Goal: Transaction & Acquisition: Obtain resource

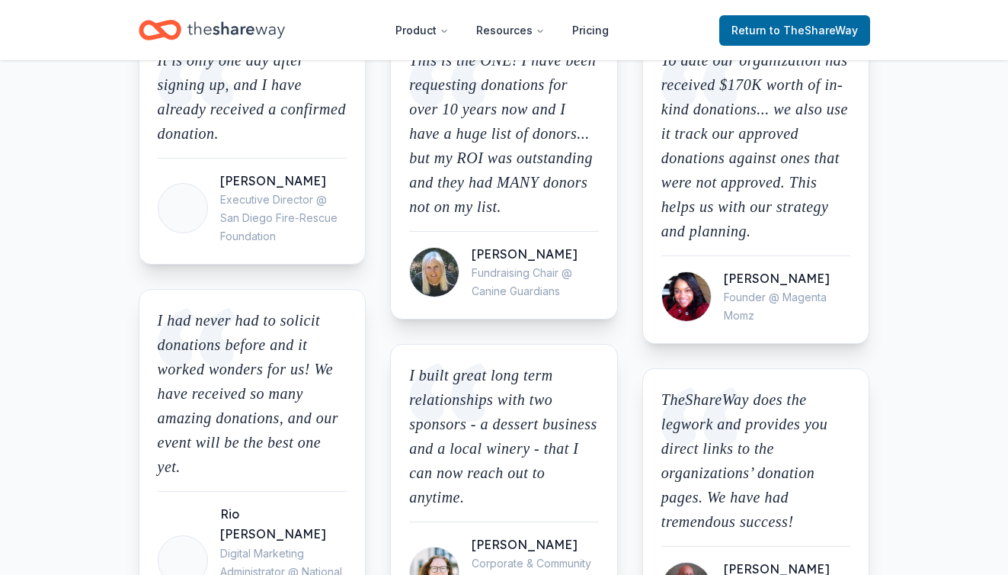
scroll to position [1973, 0]
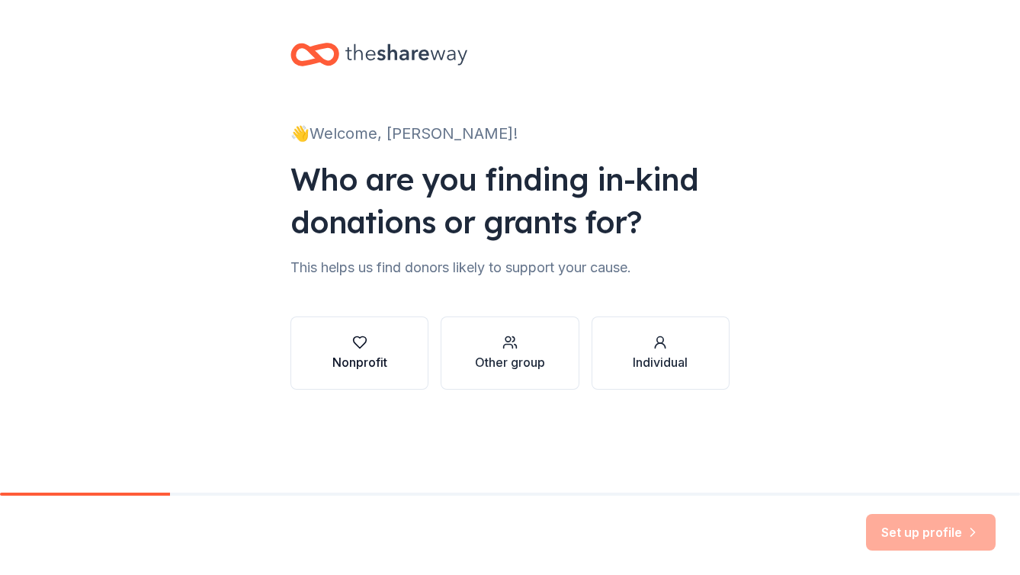
click at [354, 370] on div "Nonprofit" at bounding box center [359, 362] width 55 height 18
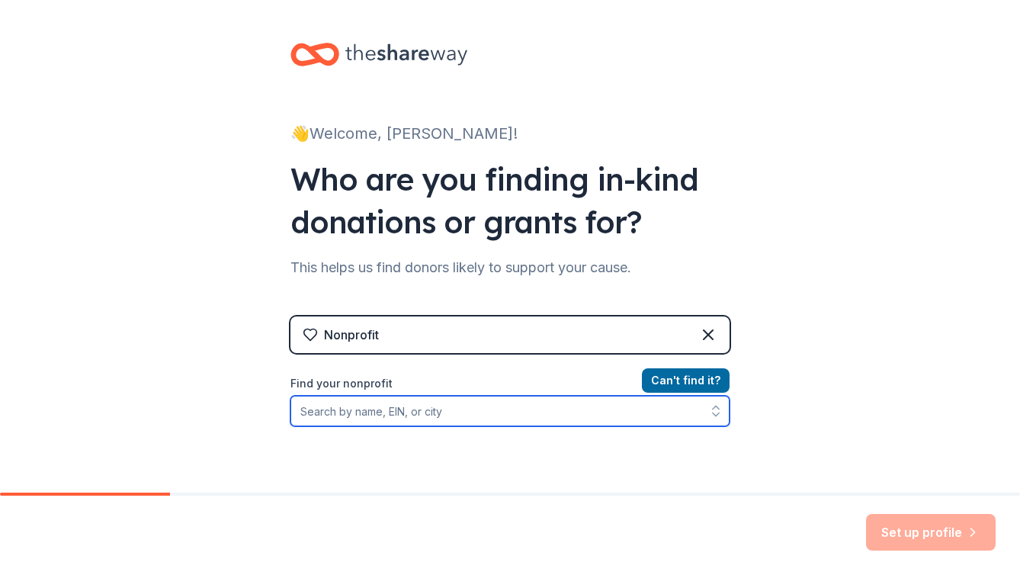
click at [457, 420] on input "Find your nonprofit" at bounding box center [509, 411] width 439 height 30
type input "active minds"
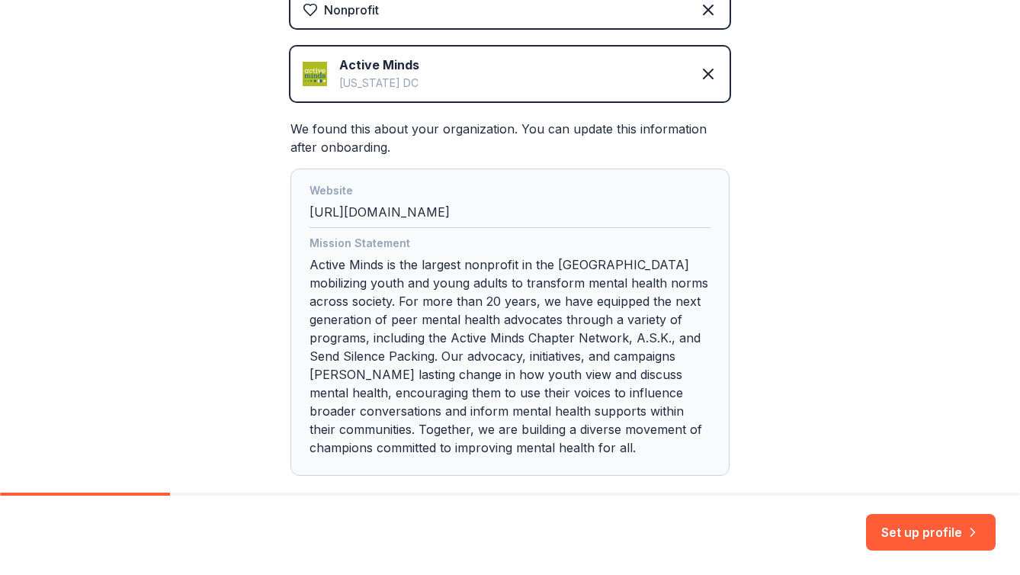
scroll to position [345, 0]
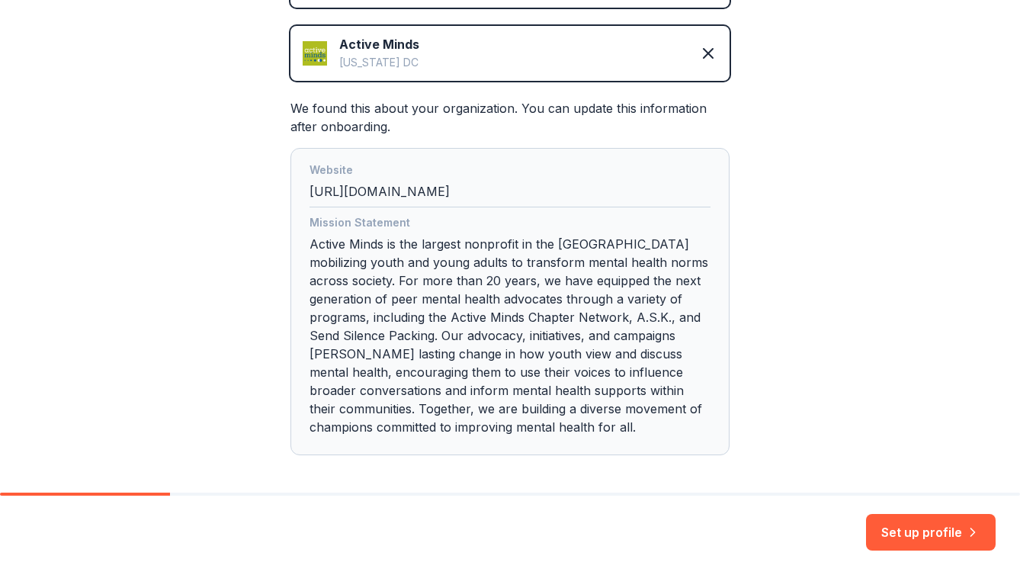
drag, startPoint x: 937, startPoint y: 540, endPoint x: 914, endPoint y: 332, distance: 208.6
click at [914, 332] on div "👋 Welcome, Matt! Who are you finding in-kind donations or grants for? This help…" at bounding box center [510, 287] width 1020 height 575
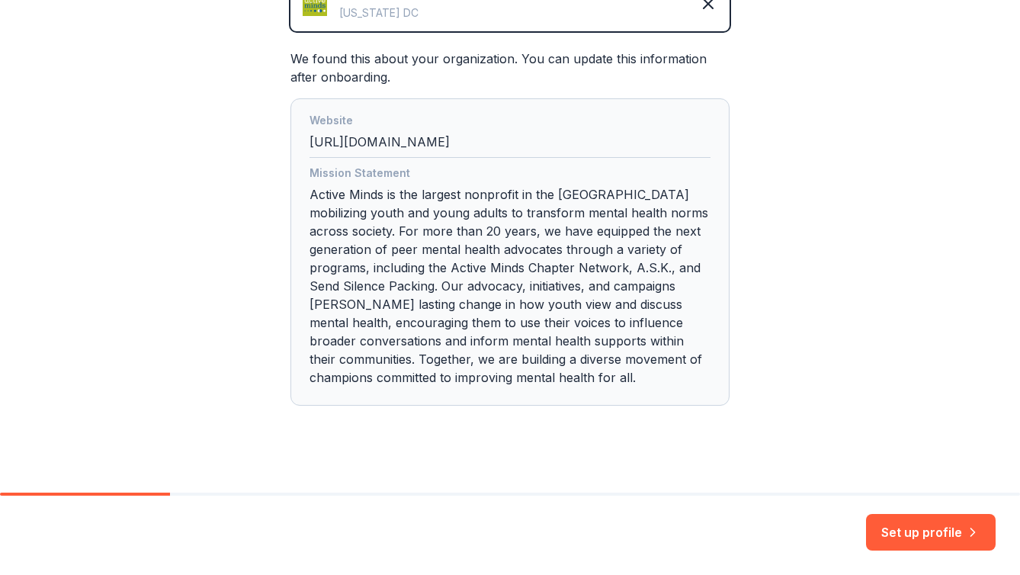
scroll to position [396, 0]
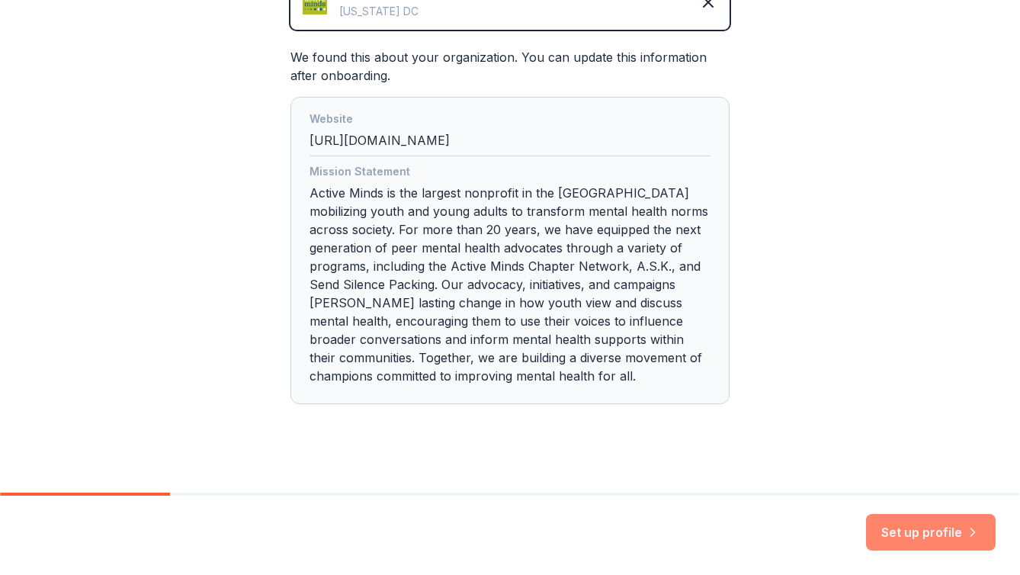
click at [913, 537] on button "Set up profile" at bounding box center [931, 532] width 130 height 37
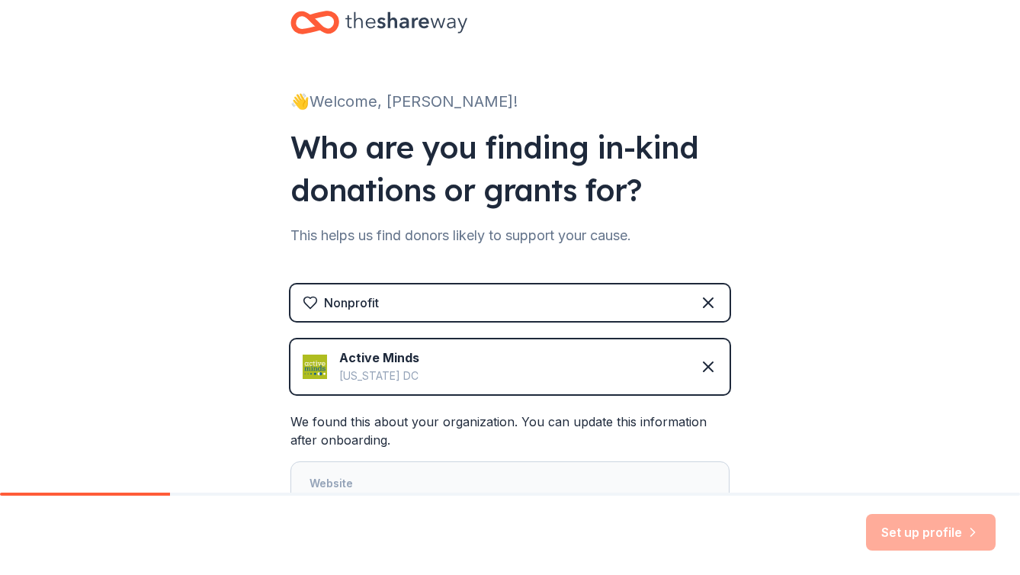
scroll to position [0, 0]
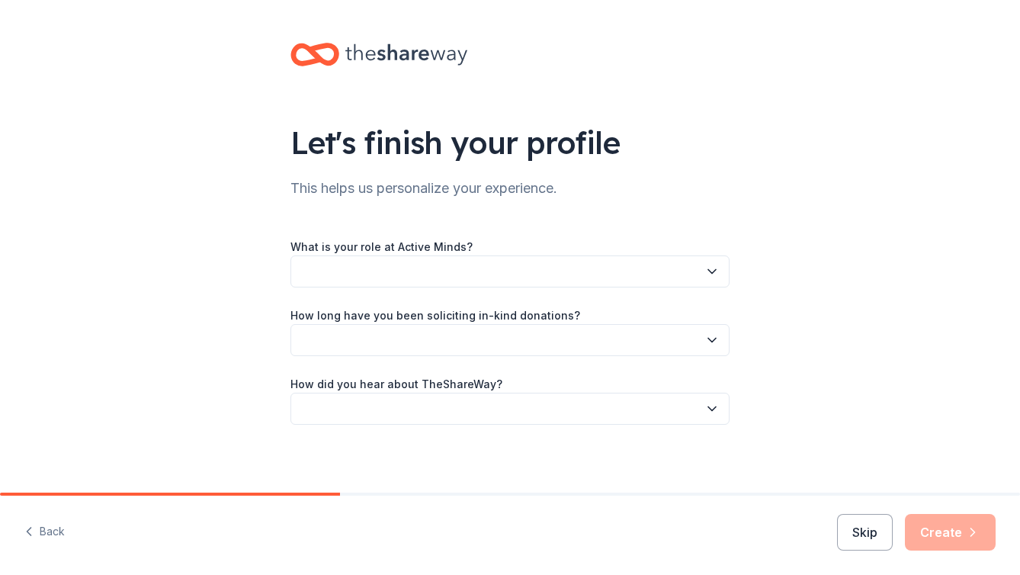
click at [697, 284] on button "button" at bounding box center [509, 271] width 439 height 32
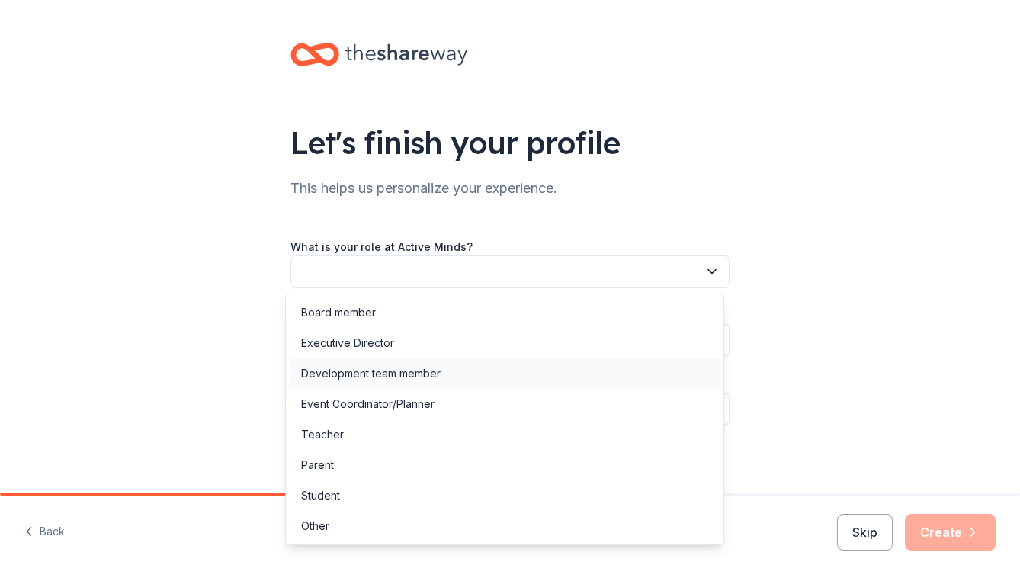
click at [419, 372] on div "Development team member" at bounding box center [370, 373] width 139 height 18
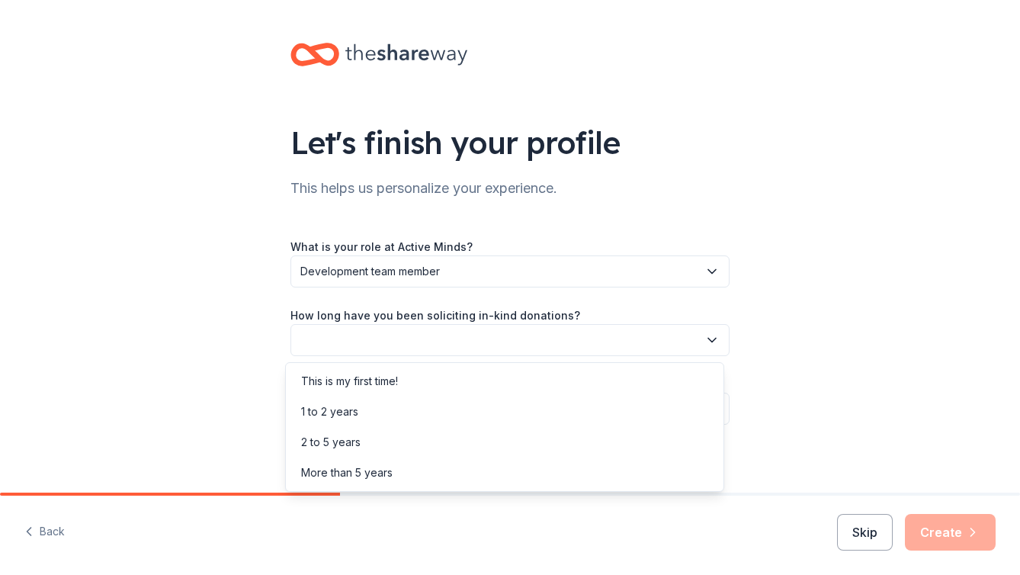
click at [408, 346] on button "button" at bounding box center [509, 340] width 439 height 32
click at [412, 392] on div "This is my first time!" at bounding box center [504, 381] width 431 height 30
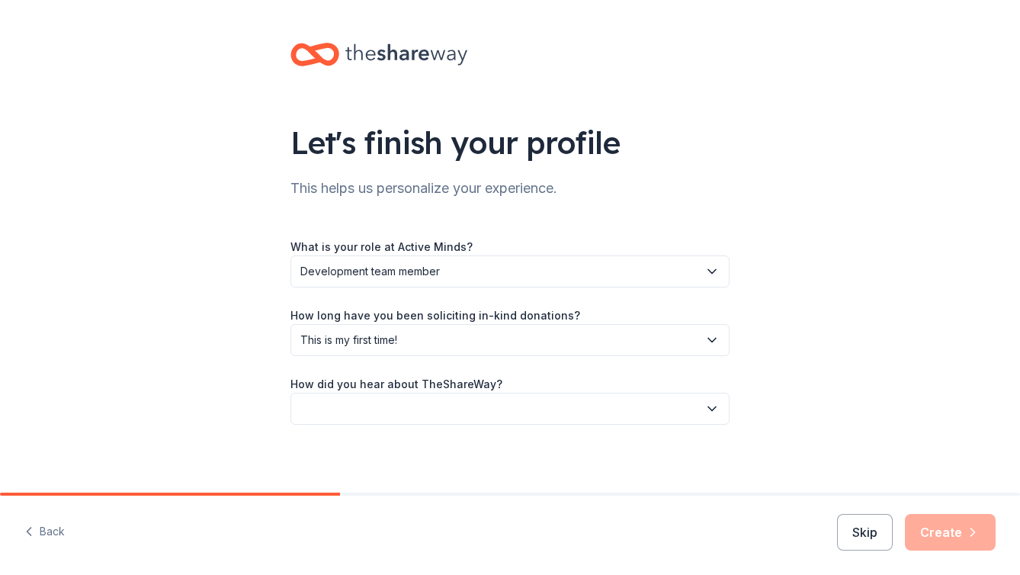
click at [414, 411] on button "button" at bounding box center [509, 408] width 439 height 32
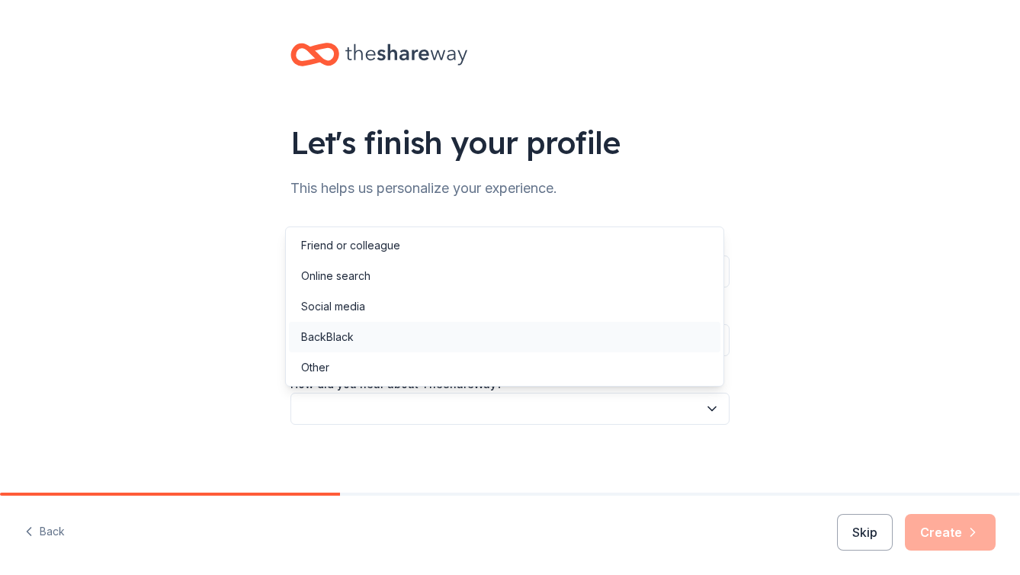
click at [424, 344] on div "BackBlack" at bounding box center [504, 337] width 431 height 30
click at [562, 399] on span "BackBlack" at bounding box center [499, 408] width 398 height 18
click at [501, 254] on div "Friend or colleague" at bounding box center [504, 245] width 431 height 30
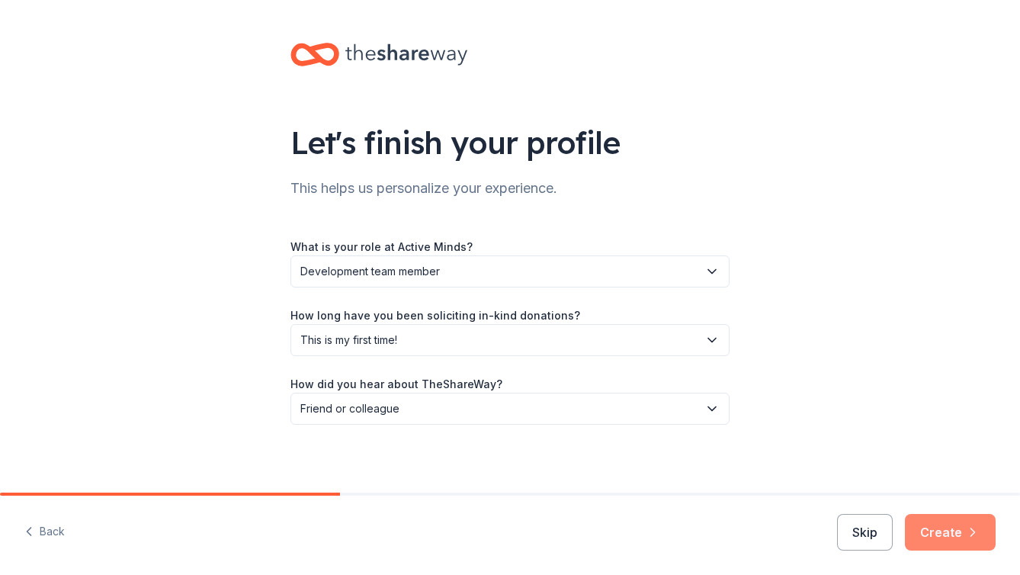
click at [965, 539] on icon "button" at bounding box center [972, 531] width 15 height 15
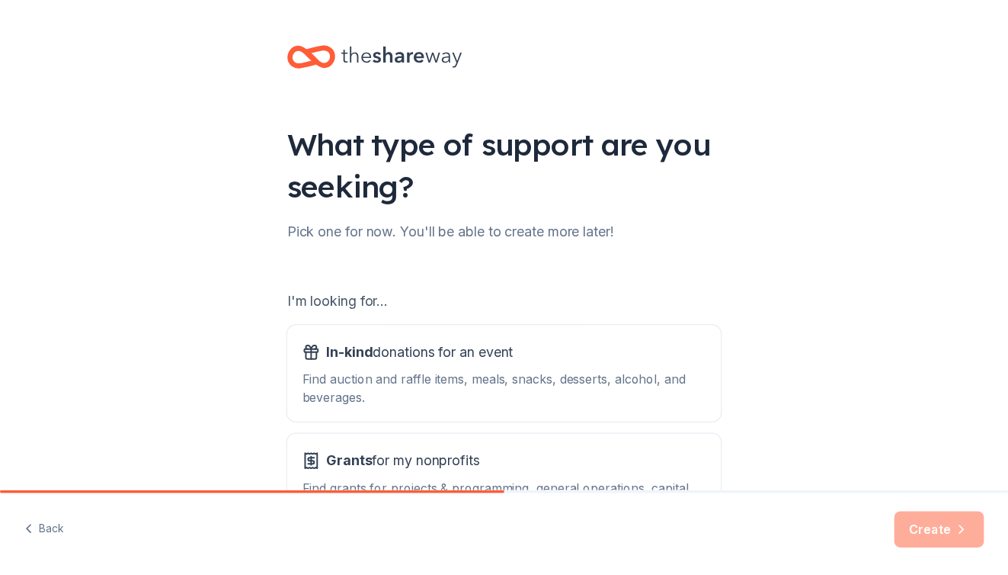
scroll to position [94, 0]
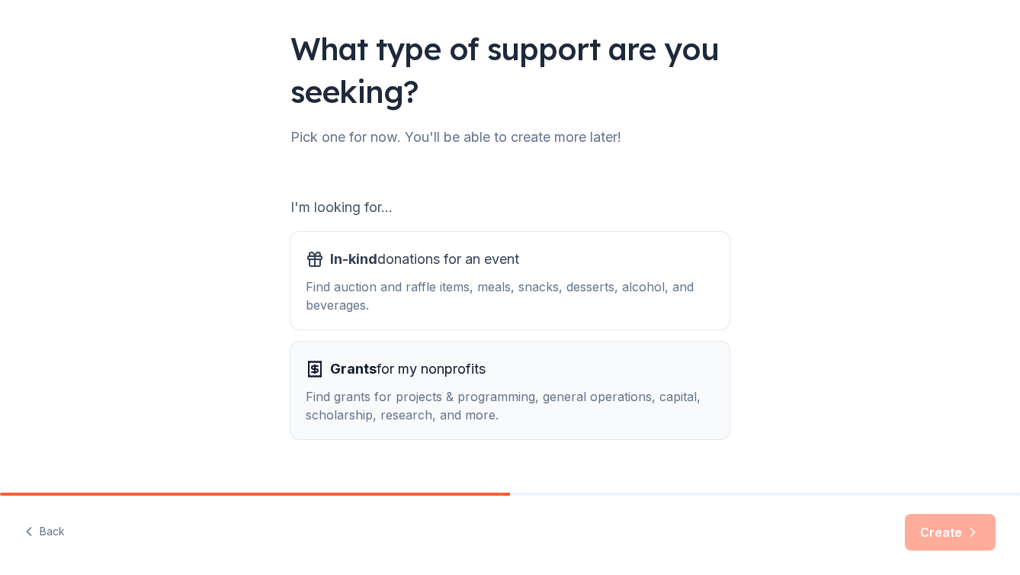
click at [627, 382] on div "Grants for my nonprofits Find grants for projects & programming, general operat…" at bounding box center [510, 390] width 408 height 67
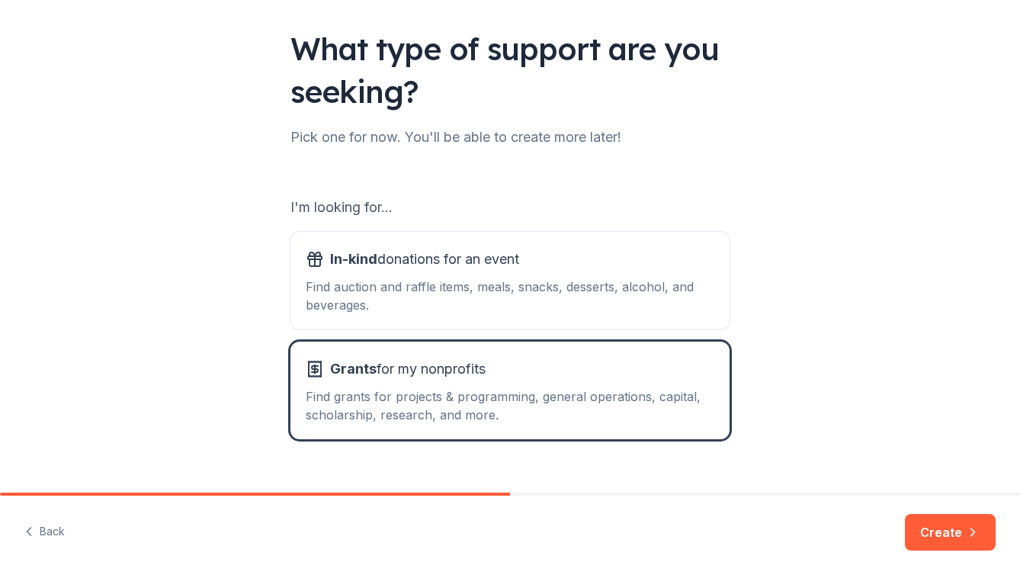
click at [969, 521] on button "Create" at bounding box center [950, 532] width 91 height 37
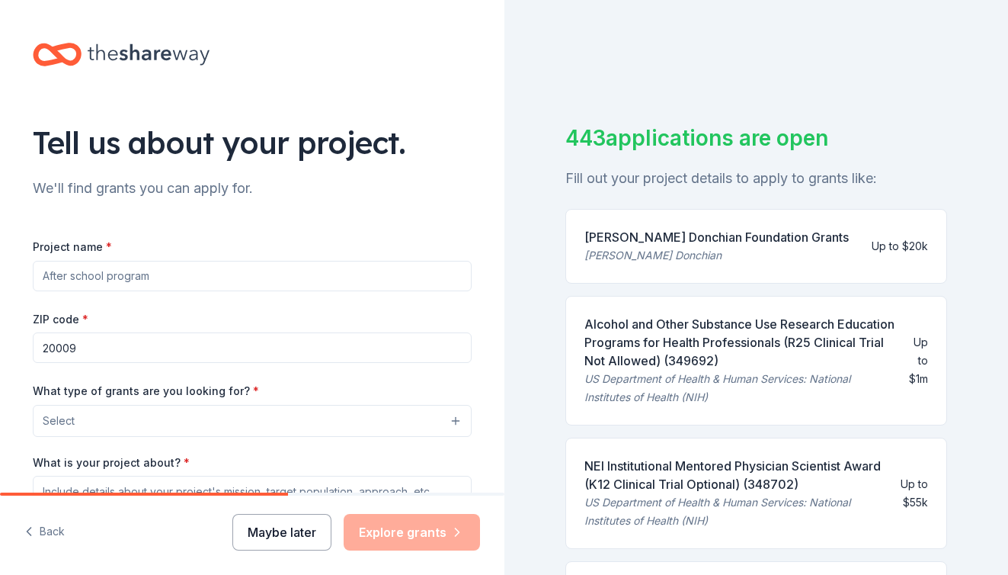
click at [313, 527] on button "Maybe later" at bounding box center [281, 532] width 99 height 37
click at [283, 540] on button "Maybe later" at bounding box center [281, 532] width 99 height 37
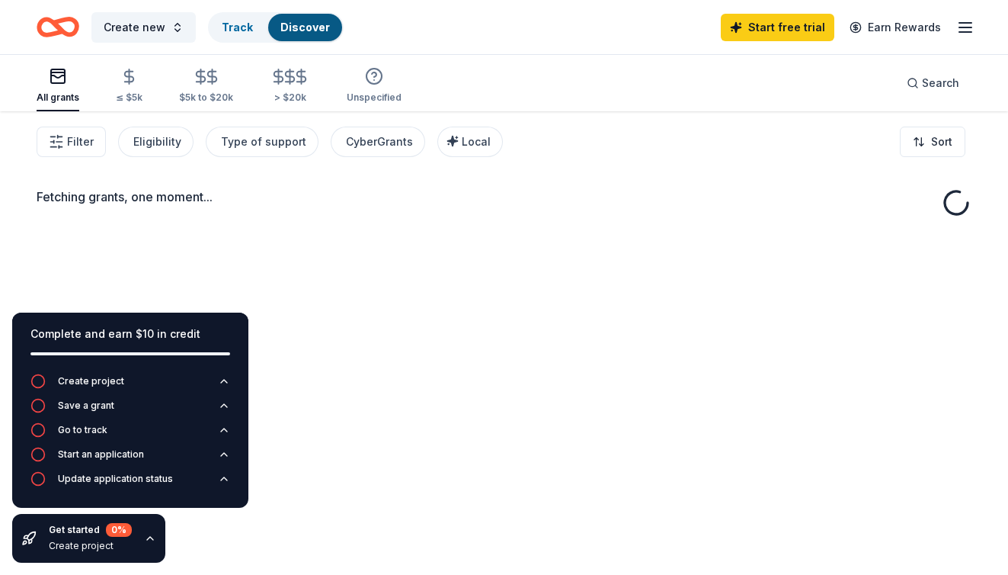
click at [372, 194] on div "Fetching grants, one moment..." at bounding box center [504, 196] width 935 height 18
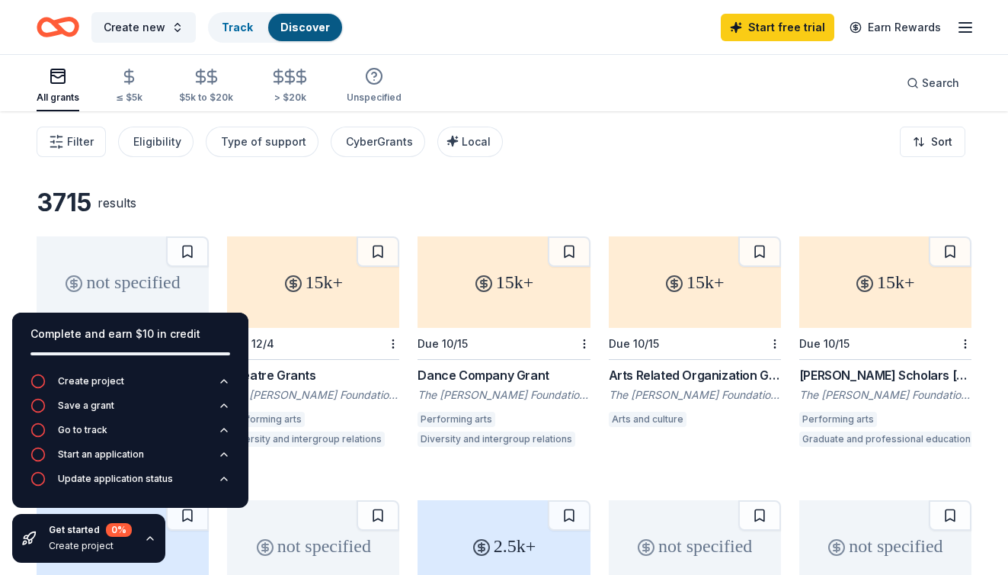
click at [824, 163] on div "Filter Eligibility Type of support CyberGrants Local Sort" at bounding box center [504, 141] width 1008 height 61
click at [284, 90] on div "> $20k" at bounding box center [290, 86] width 40 height 36
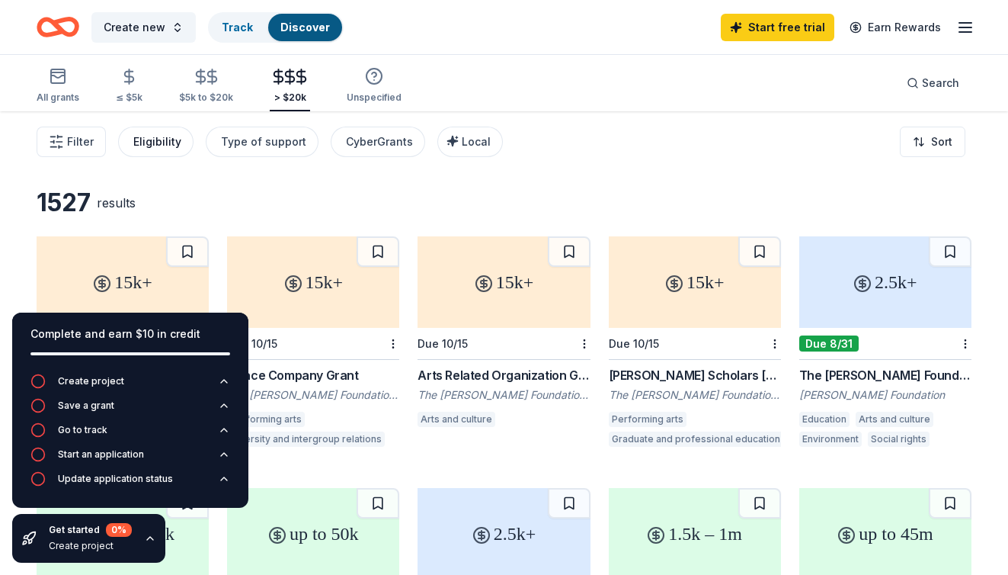
click at [133, 139] on div "Eligibility" at bounding box center [157, 142] width 48 height 18
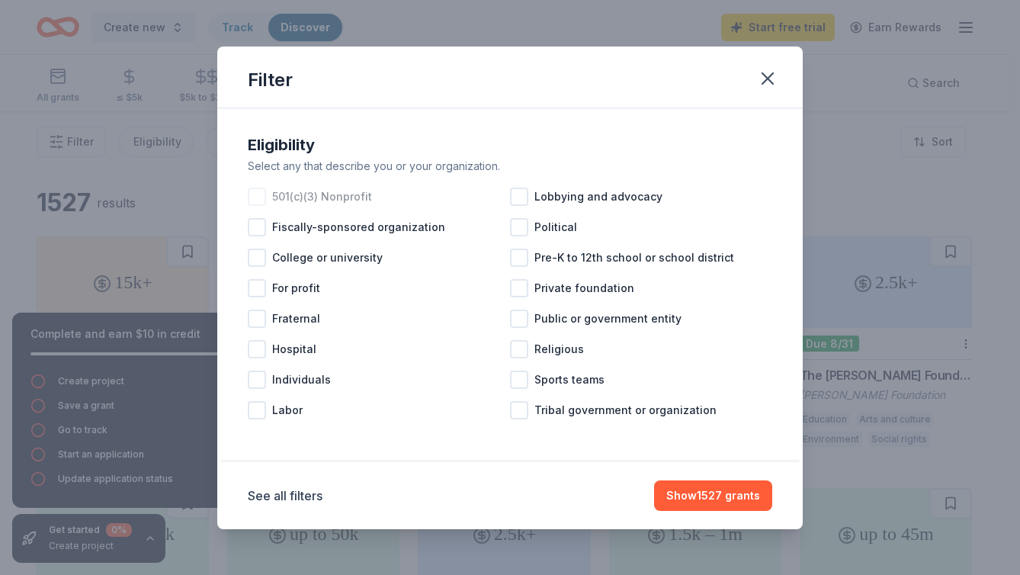
click at [292, 197] on span "501(c)(3) Nonprofit" at bounding box center [322, 196] width 100 height 18
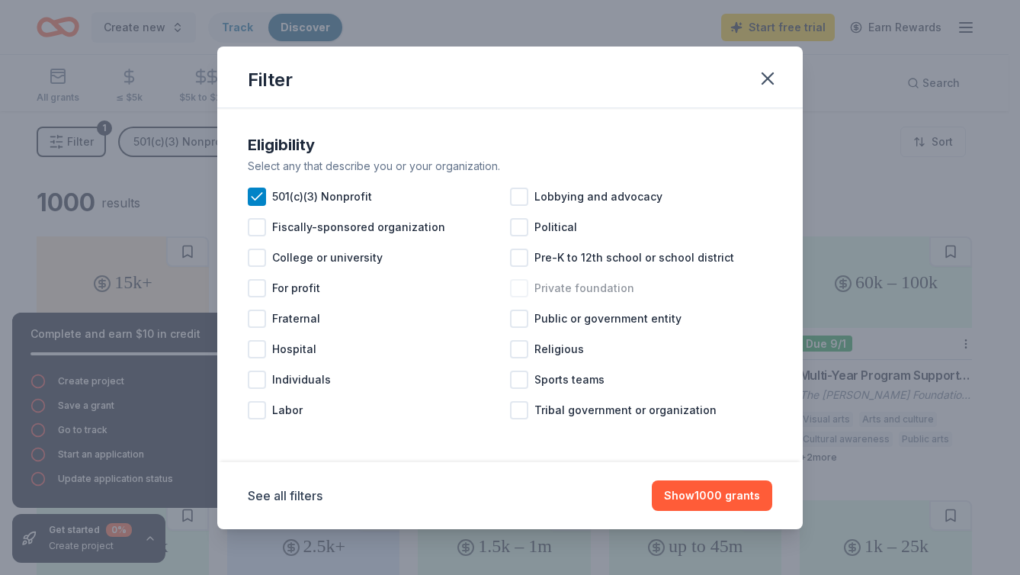
click at [572, 290] on span "Private foundation" at bounding box center [584, 288] width 100 height 18
click at [691, 503] on button "Show 1000 grants" at bounding box center [712, 495] width 120 height 30
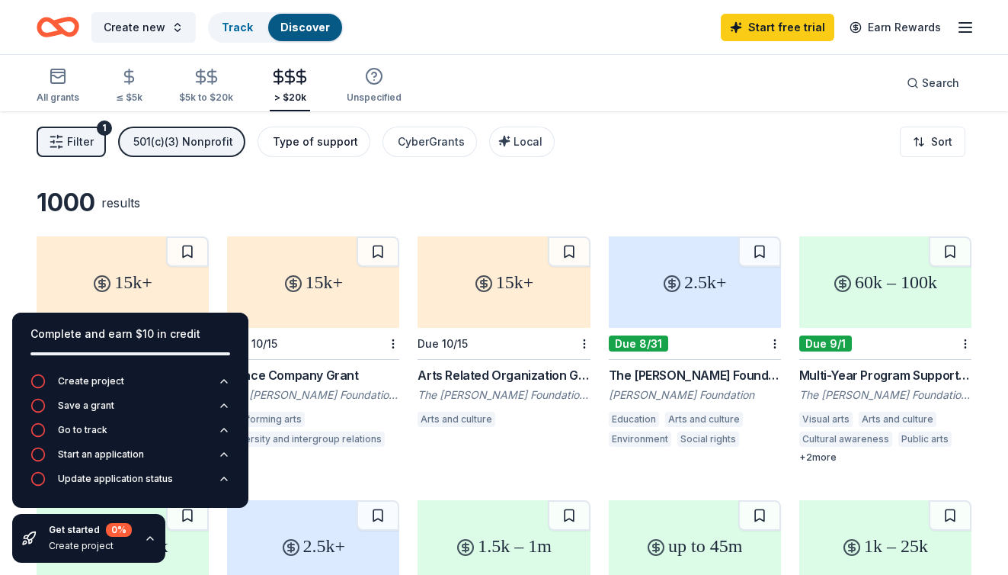
click at [287, 142] on div "Type of support" at bounding box center [315, 142] width 85 height 18
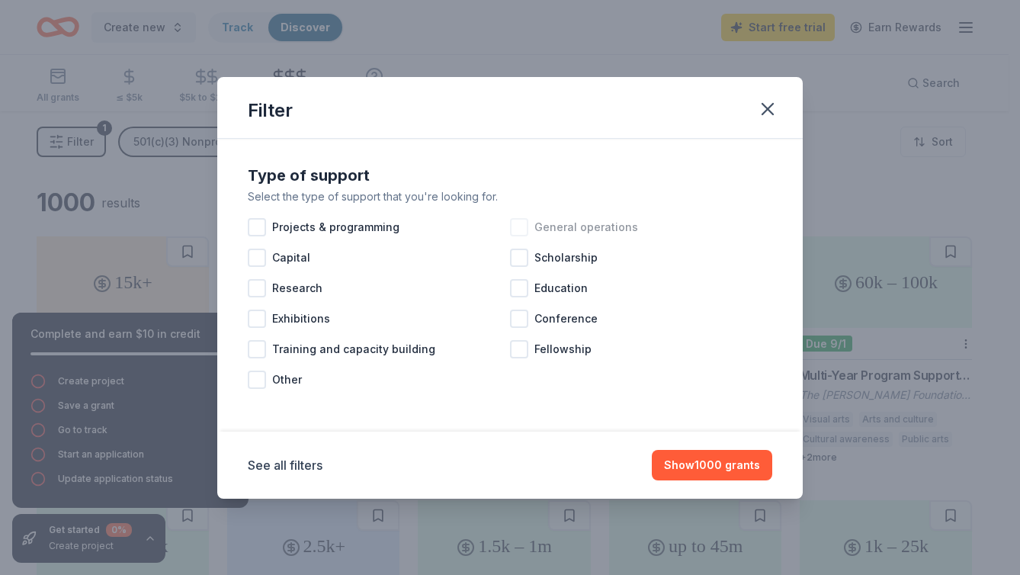
click at [608, 224] on span "General operations" at bounding box center [586, 227] width 104 height 18
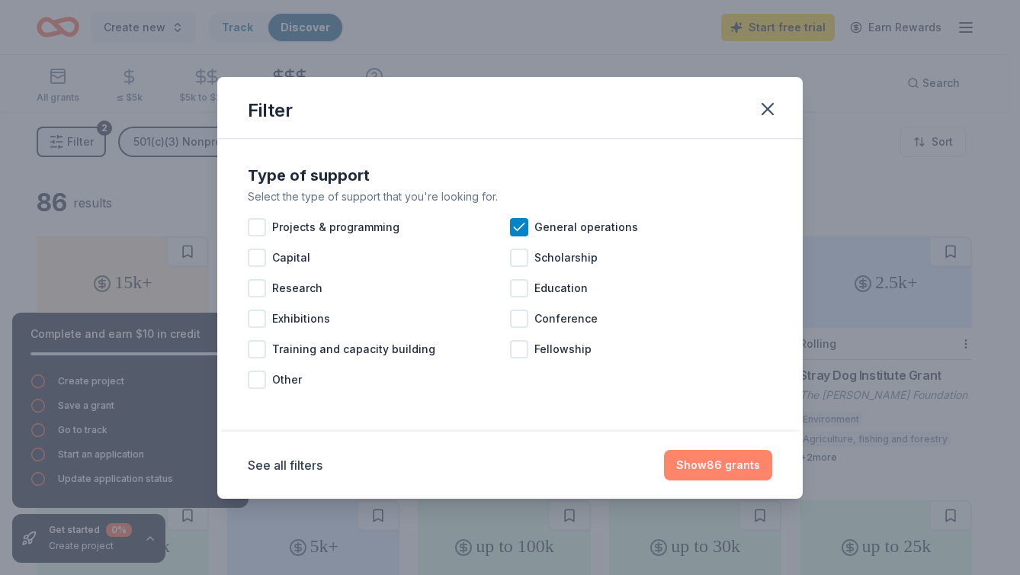
click at [735, 461] on button "Show 86 grants" at bounding box center [718, 465] width 108 height 30
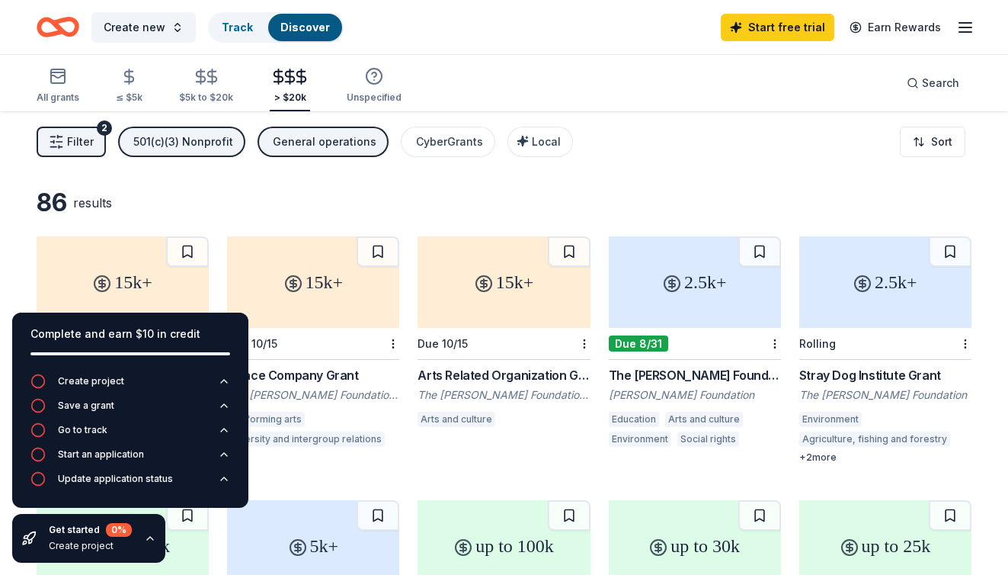
click at [147, 539] on icon "button" at bounding box center [150, 538] width 6 height 3
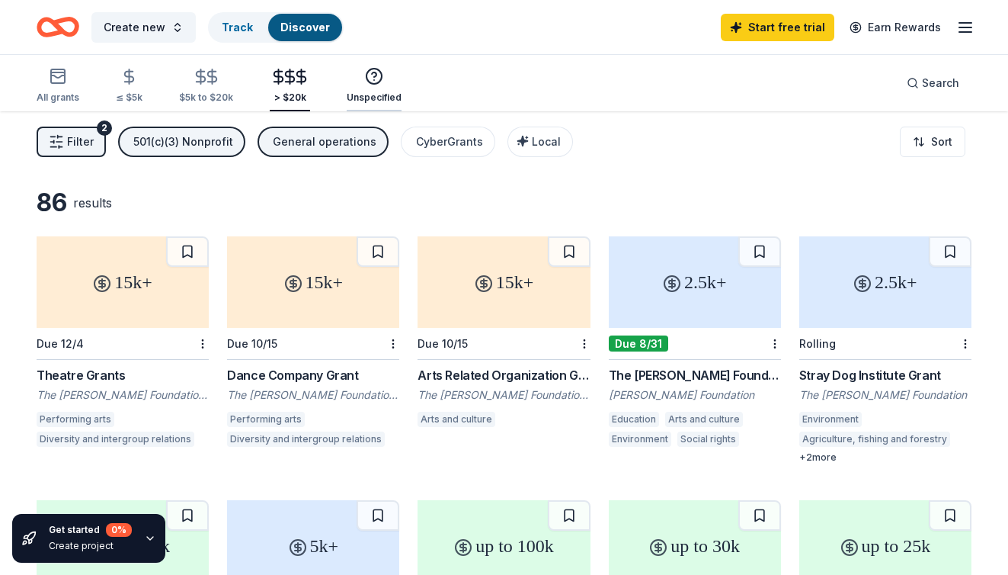
click at [352, 77] on div "button" at bounding box center [374, 76] width 55 height 18
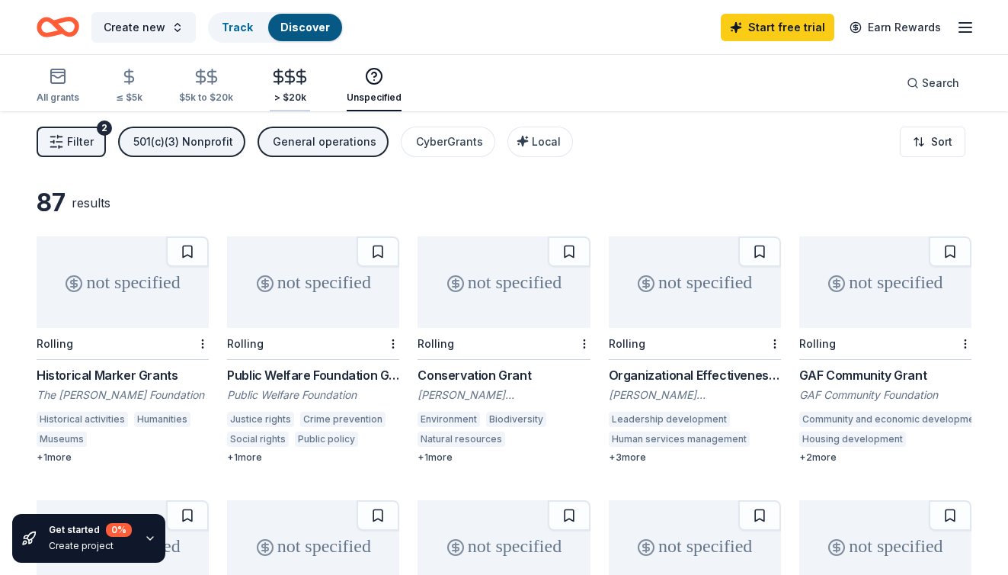
click at [291, 90] on div "> $20k" at bounding box center [290, 86] width 40 height 36
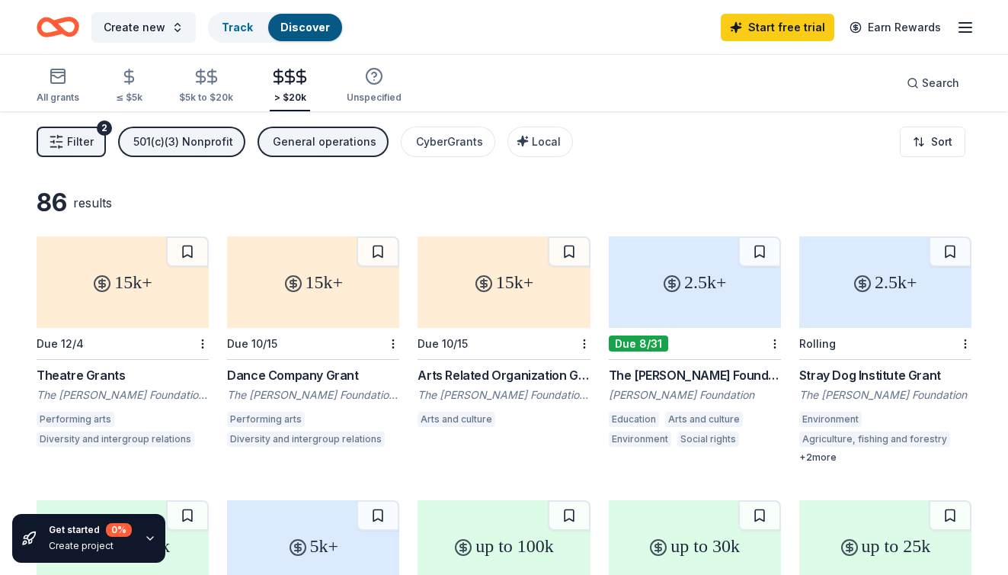
click at [47, 140] on button "Filter 2" at bounding box center [71, 142] width 69 height 30
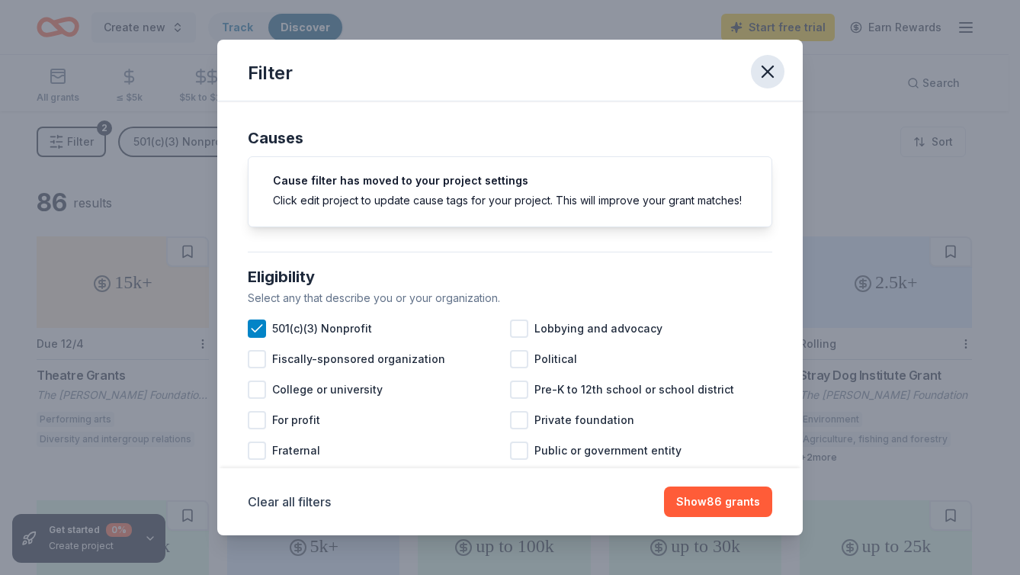
click at [770, 72] on icon "button" at bounding box center [767, 71] width 21 height 21
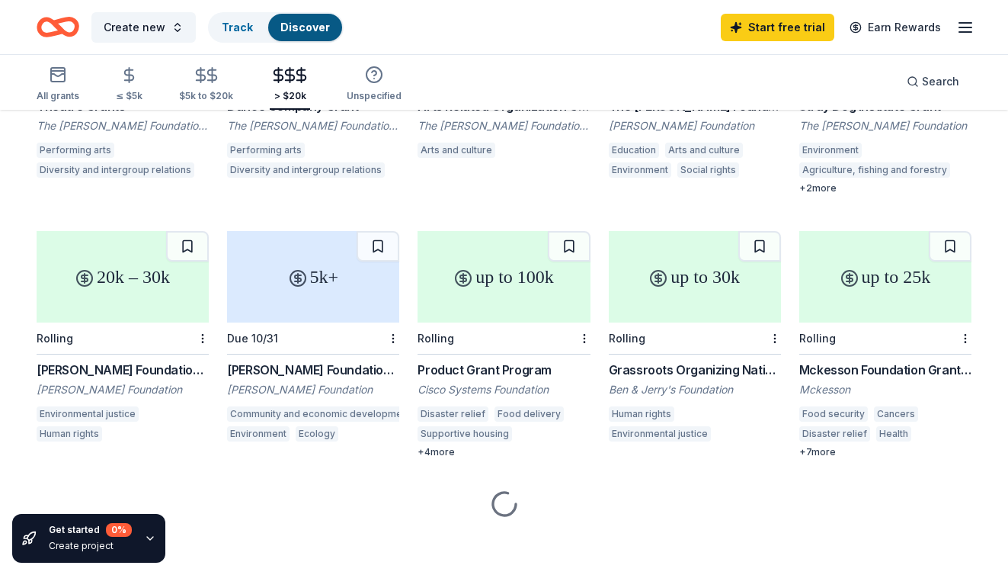
scroll to position [274, 0]
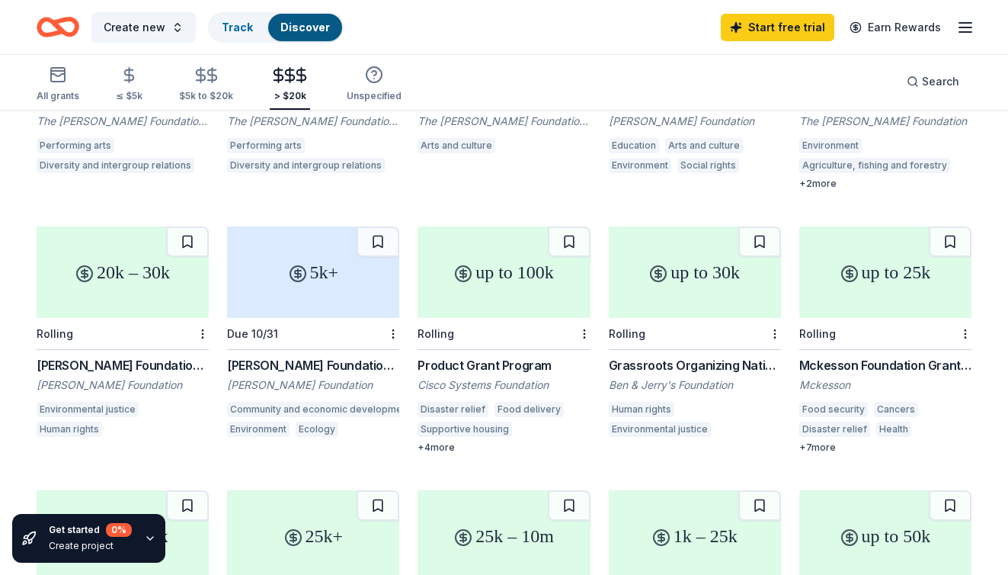
click at [520, 356] on div "Product Grant Program" at bounding box center [504, 365] width 172 height 18
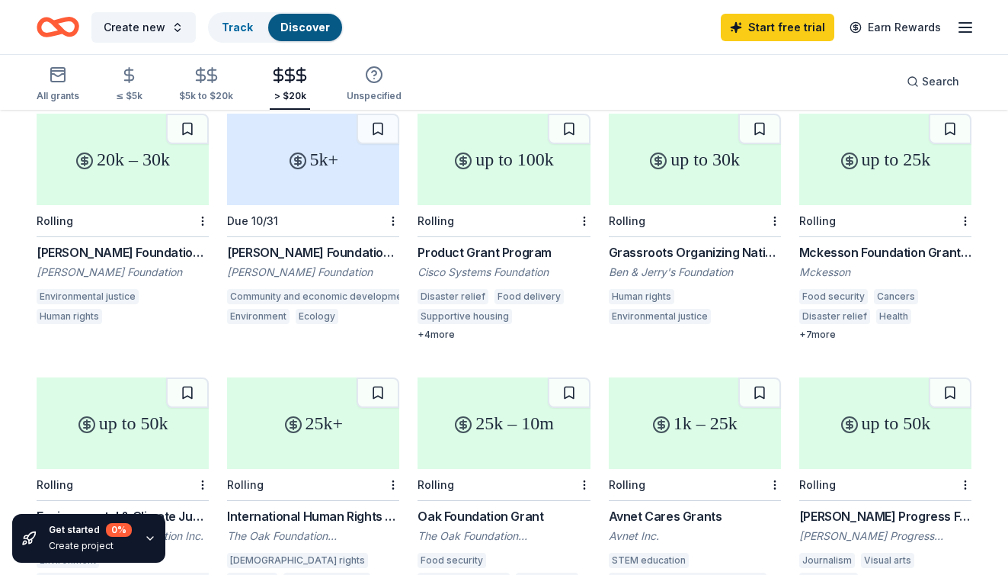
scroll to position [383, 0]
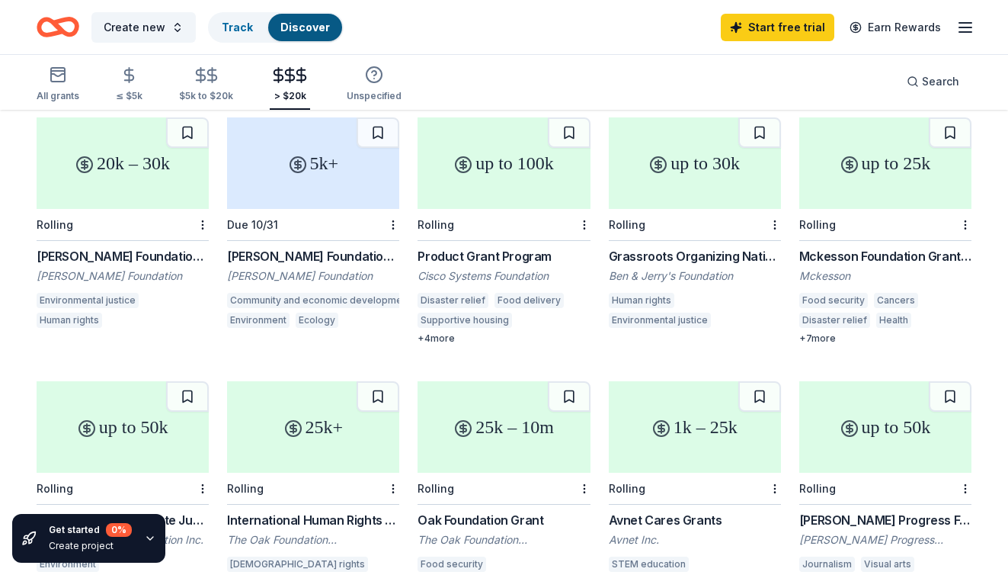
click at [840, 248] on div "Mckesson Foundation Grant: below $25,000" at bounding box center [885, 256] width 172 height 18
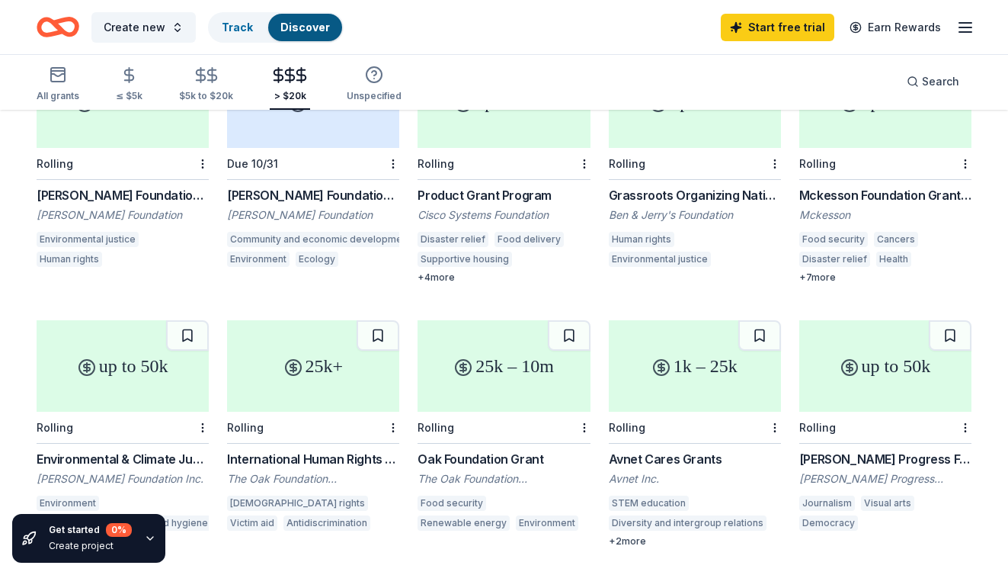
scroll to position [563, 0]
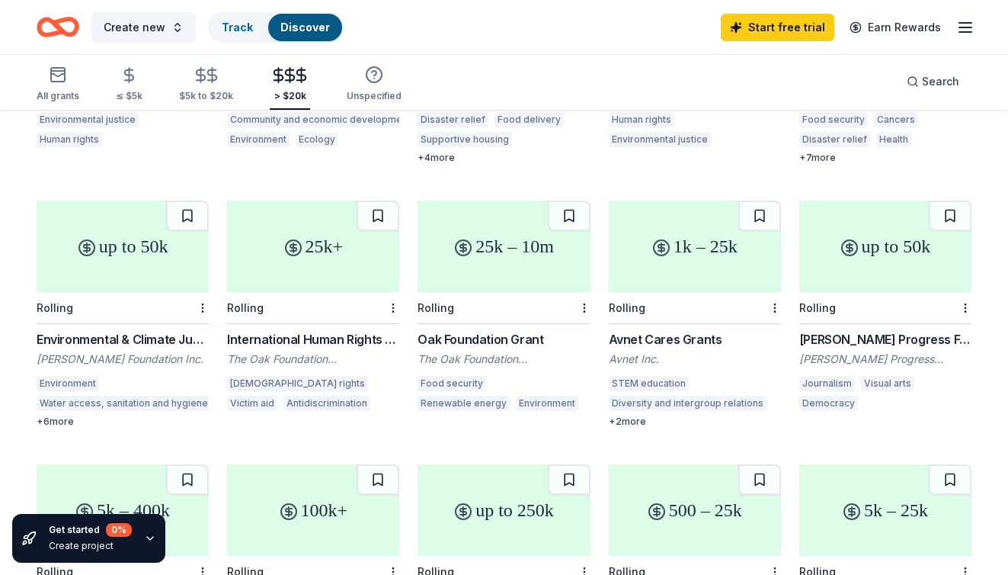
click at [476, 359] on div "The Oak Foundation USA" at bounding box center [504, 358] width 172 height 15
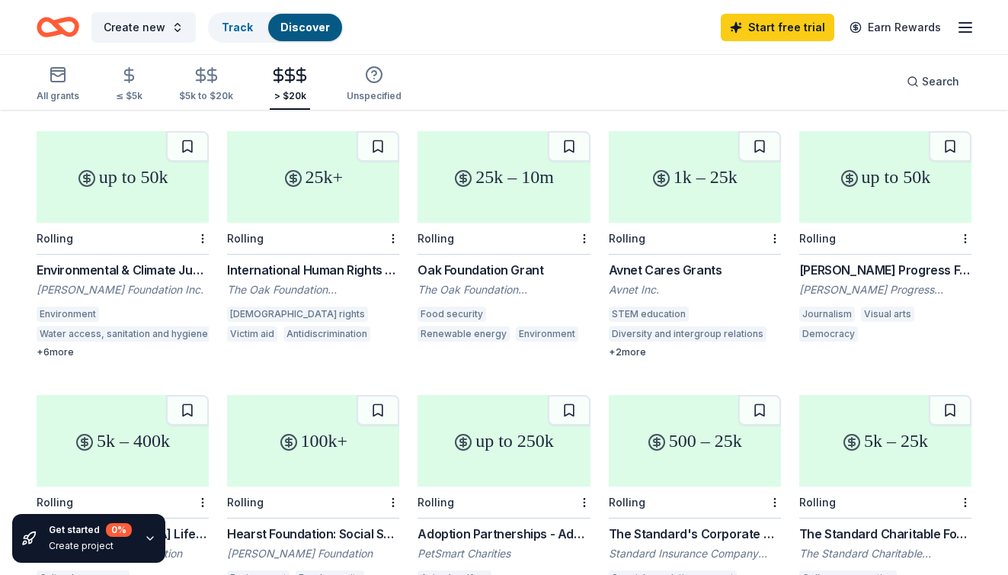
scroll to position [668, 0]
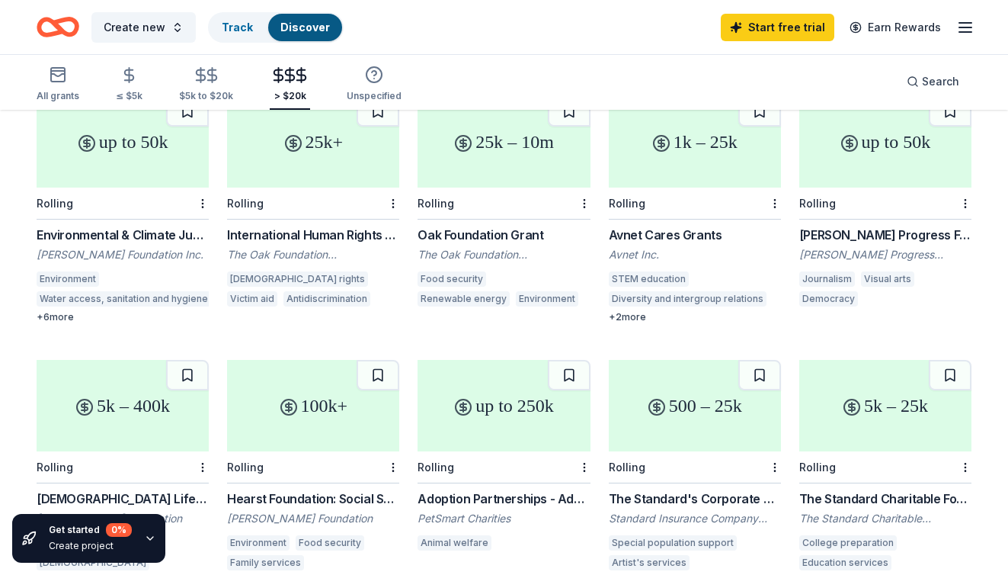
click at [827, 235] on div "Glaser Progress Foundation Grant" at bounding box center [885, 235] width 172 height 18
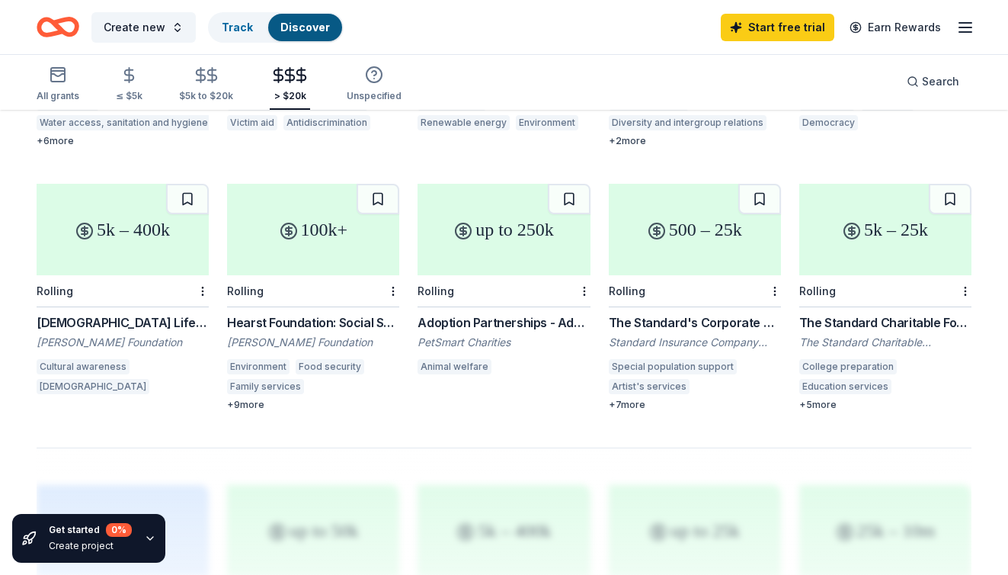
scroll to position [857, 0]
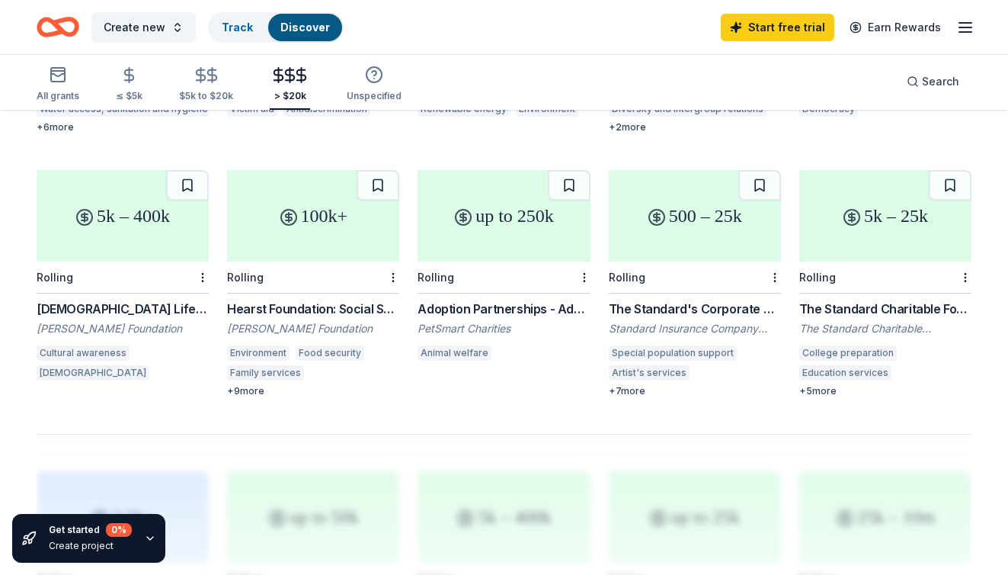
click at [368, 317] on div "Hearst Foundation: Social Service Grant" at bounding box center [313, 309] width 172 height 18
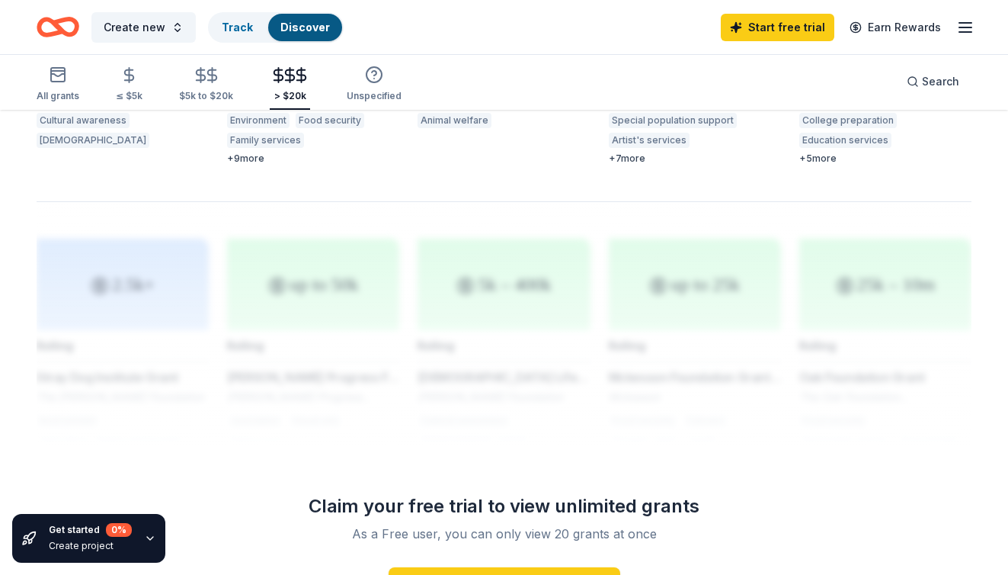
scroll to position [485, 0]
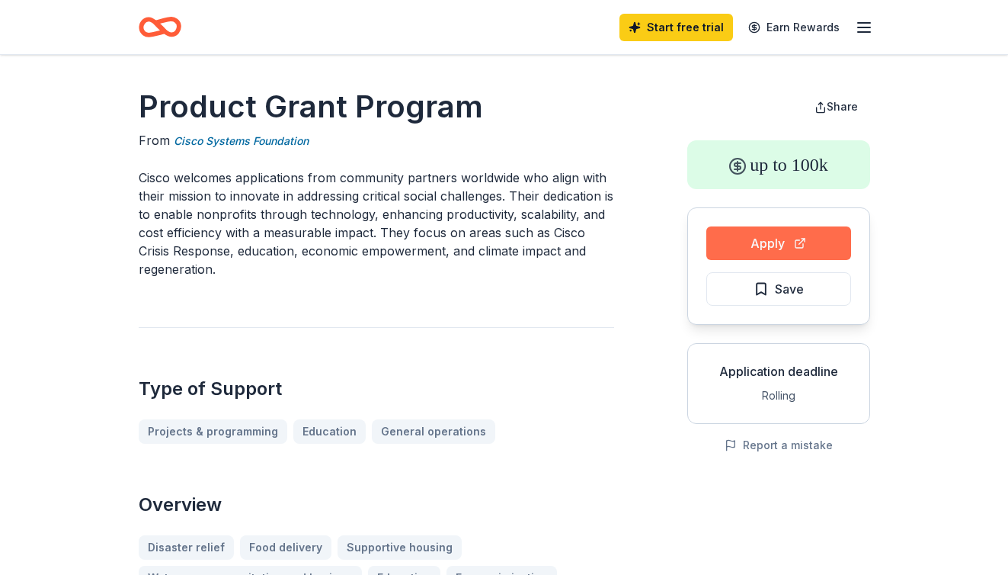
click at [817, 245] on button "Apply" at bounding box center [778, 243] width 145 height 34
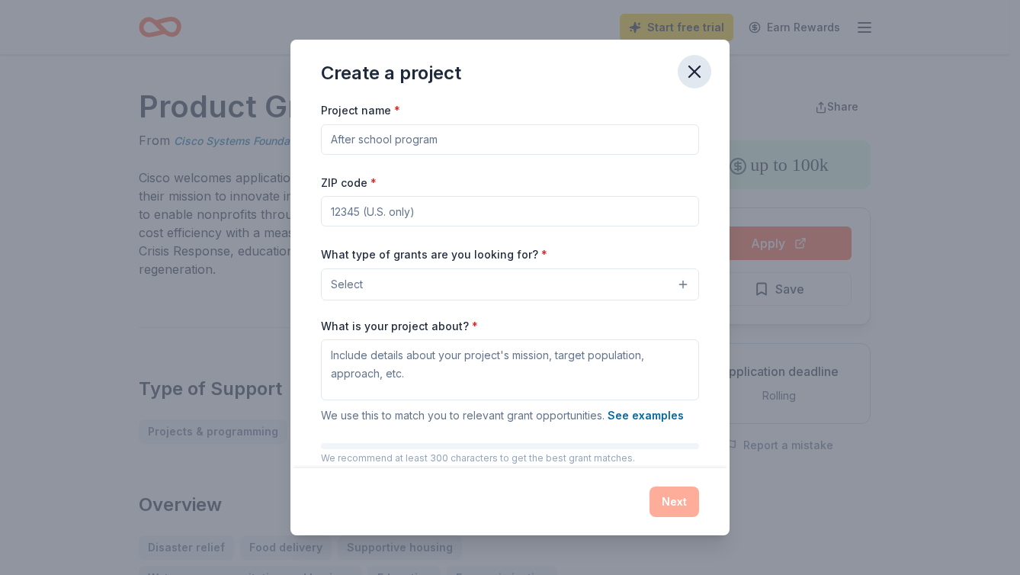
click at [690, 71] on icon "button" at bounding box center [694, 71] width 21 height 21
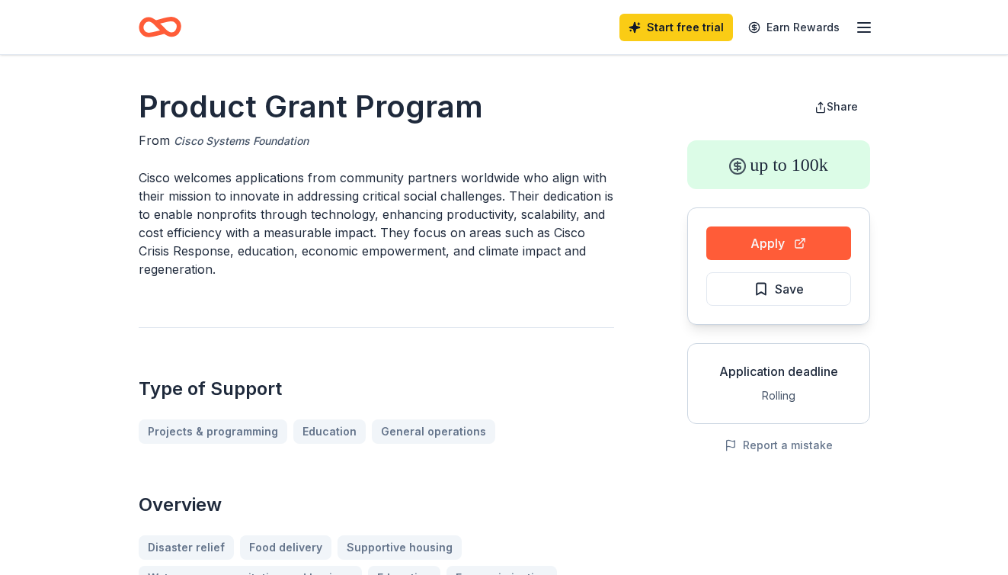
click at [241, 149] on link "Cisco Systems Foundation" at bounding box center [241, 141] width 135 height 18
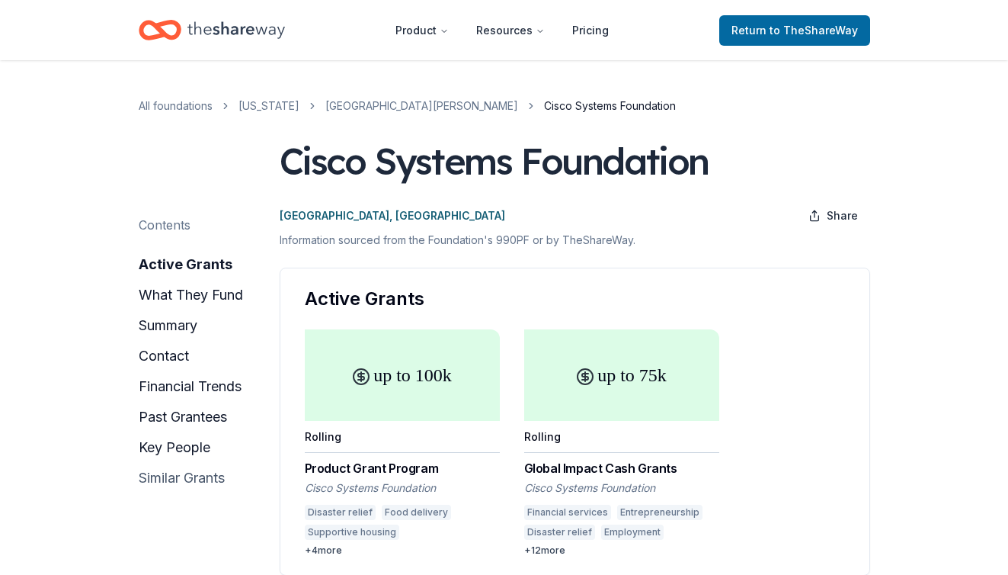
click at [205, 473] on button "similar grants" at bounding box center [182, 478] width 86 height 24
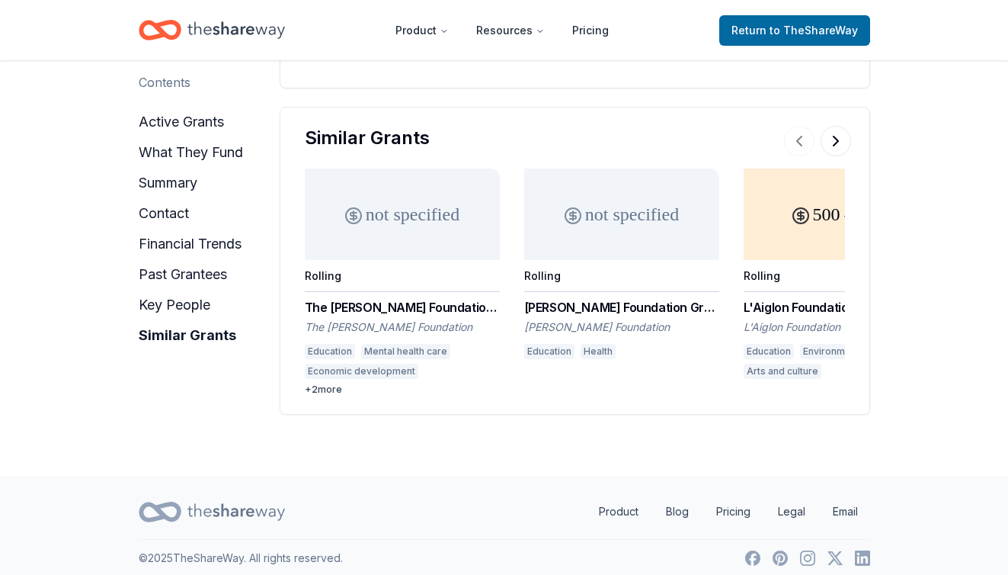
scroll to position [2252, 0]
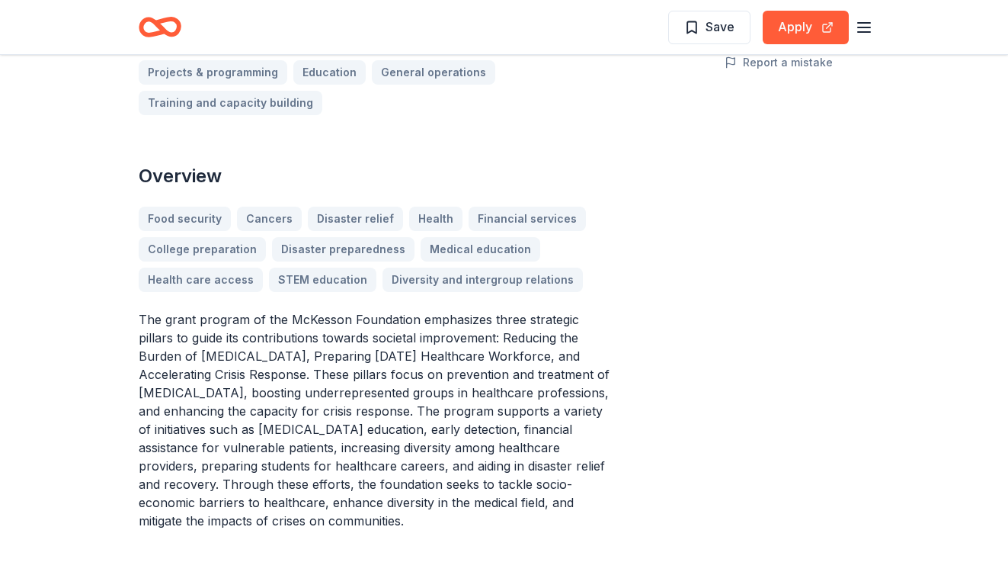
scroll to position [387, 0]
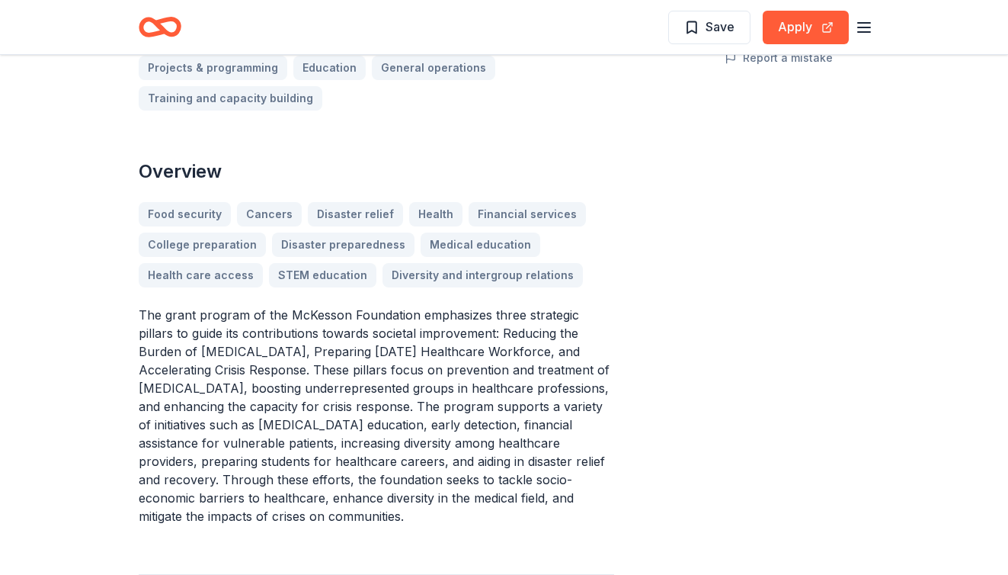
drag, startPoint x: 287, startPoint y: 313, endPoint x: 408, endPoint y: 317, distance: 121.2
click at [408, 317] on p "The grant program of the McKesson Foundation emphasizes three strategic pillars…" at bounding box center [377, 415] width 476 height 219
drag, startPoint x: 408, startPoint y: 317, endPoint x: 252, endPoint y: 316, distance: 156.2
click at [252, 316] on p "The grant program of the McKesson Foundation emphasizes three strategic pillars…" at bounding box center [377, 415] width 476 height 219
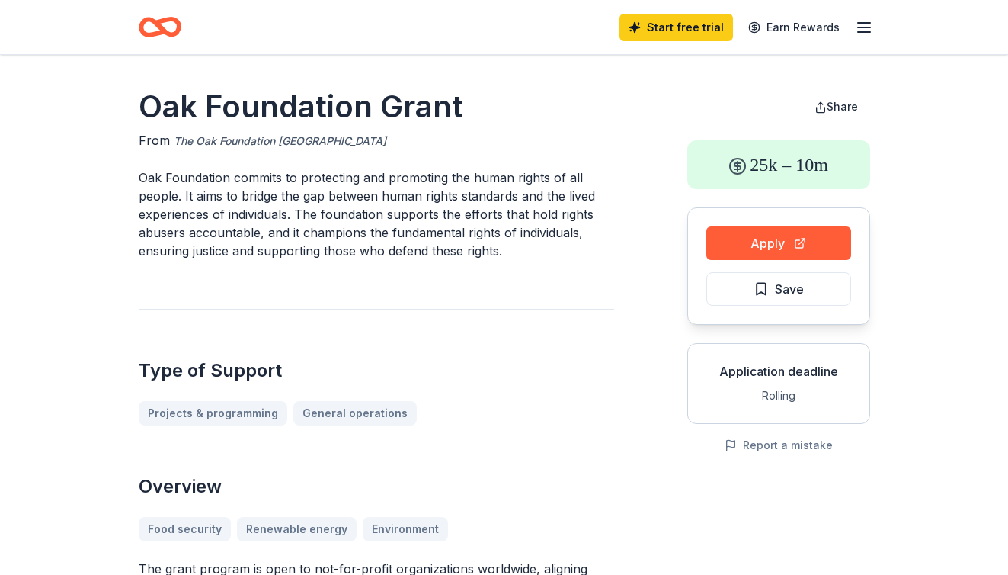
click at [272, 143] on link "The Oak Foundation [GEOGRAPHIC_DATA]" at bounding box center [280, 141] width 213 height 18
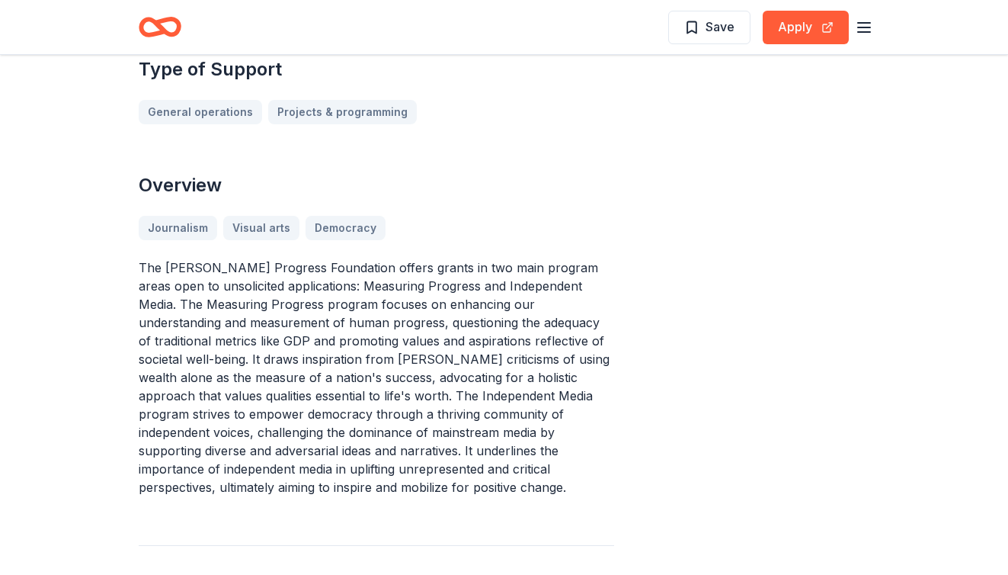
scroll to position [431, 0]
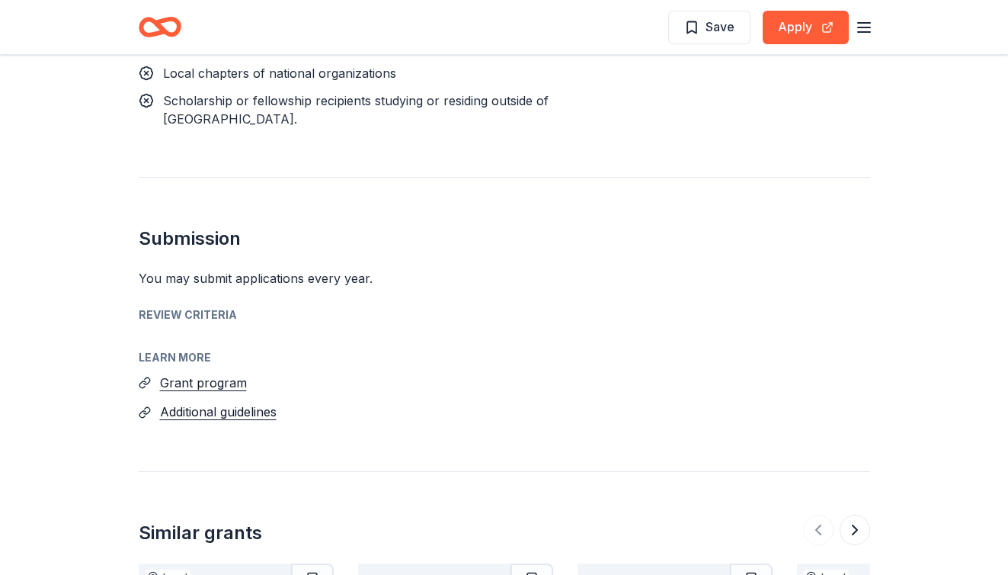
scroll to position [1746, 0]
